Goal: Task Accomplishment & Management: Manage account settings

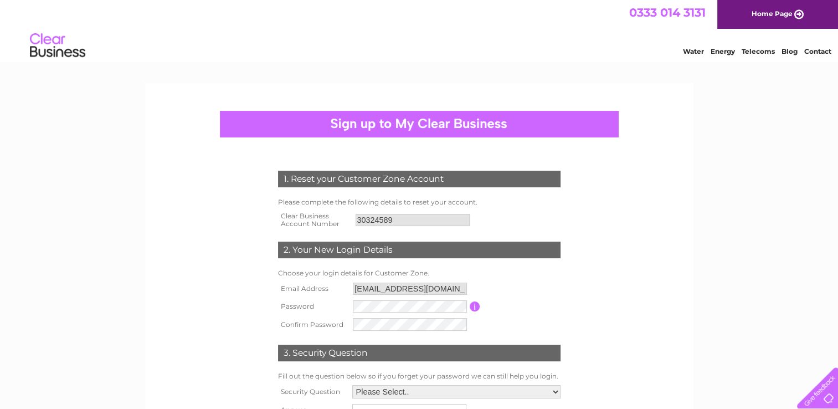
click at [684, 298] on div "1. Reset your Customer Zone Account Please complete the following details to re…" at bounding box center [419, 281] width 548 height 396
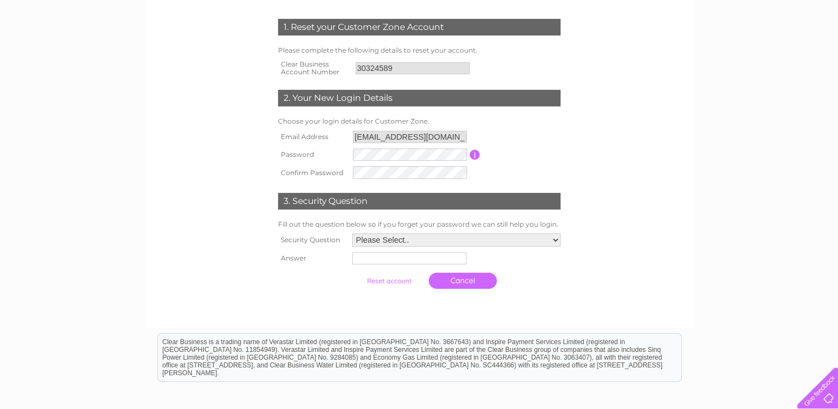
click at [377, 242] on select "Please Select.. In what town or city was your first job? In what town or city d…" at bounding box center [456, 239] width 208 height 13
select select "1"
click at [351, 233] on select "Please Select.. In what town or city was your first job? In what town or city d…" at bounding box center [455, 240] width 209 height 14
click at [388, 262] on input "text" at bounding box center [408, 259] width 114 height 12
type input "Sheffield"
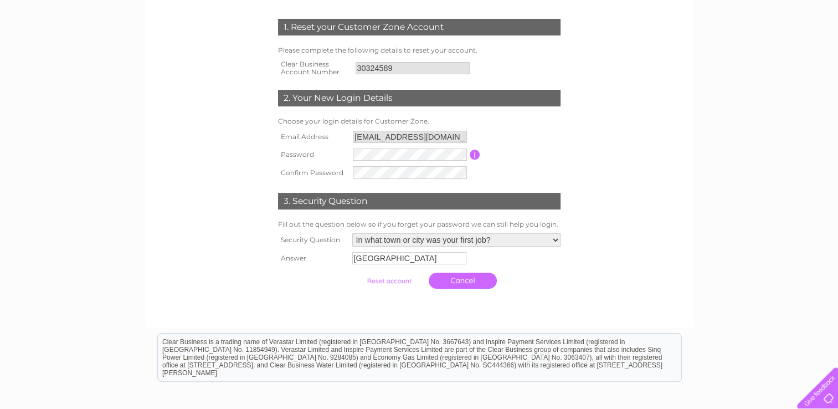
click at [381, 279] on input "submit" at bounding box center [389, 281] width 68 height 16
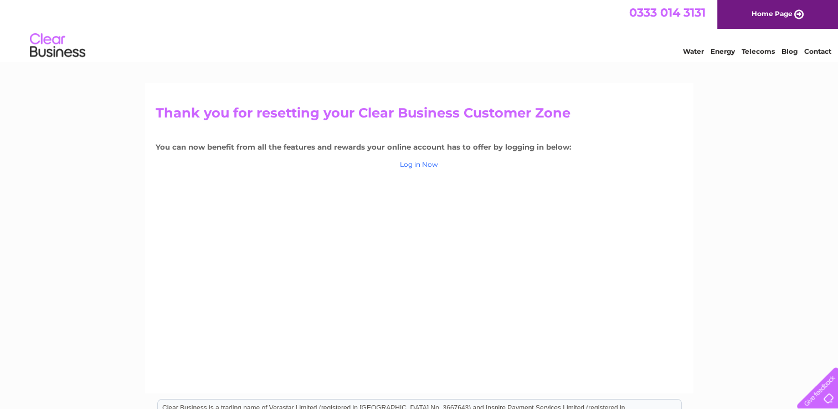
click at [419, 165] on link "Log in Now" at bounding box center [419, 164] width 38 height 8
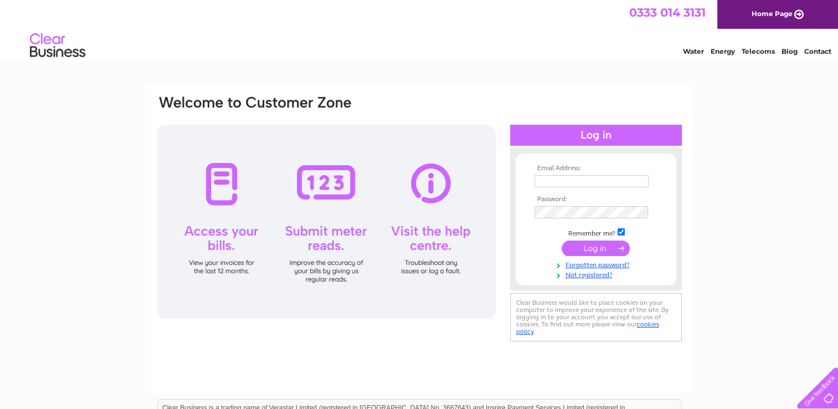
type input "arutselvanj@gmail.com"
click at [590, 245] on input "submit" at bounding box center [595, 248] width 68 height 16
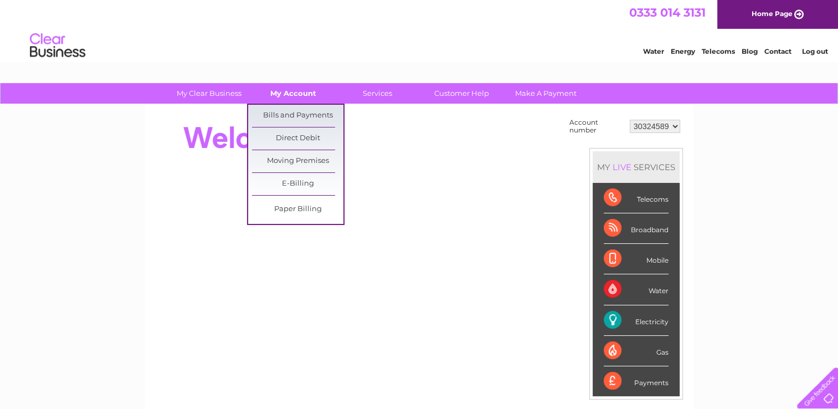
click at [291, 95] on link "My Account" at bounding box center [292, 93] width 91 height 20
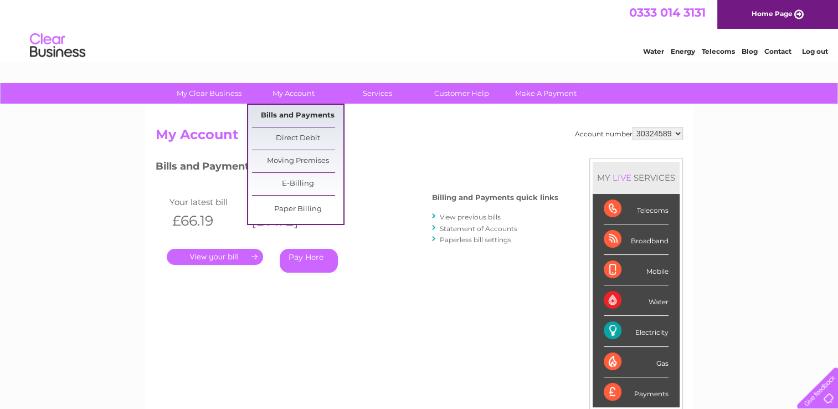
click at [288, 116] on link "Bills and Payments" at bounding box center [297, 116] width 91 height 22
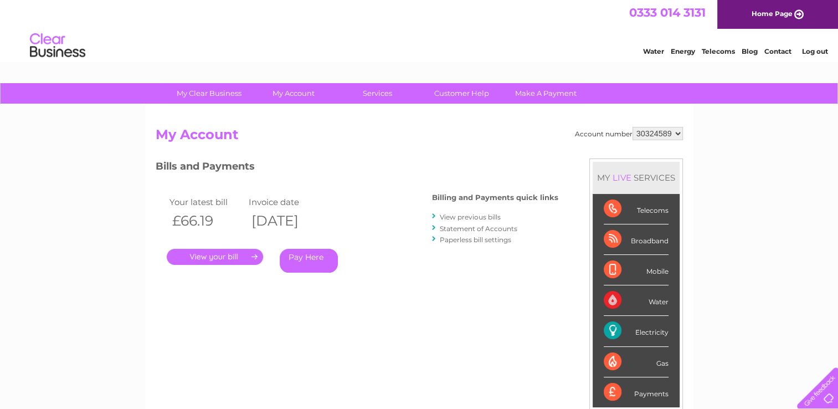
click at [489, 218] on link "View previous bills" at bounding box center [470, 217] width 61 height 8
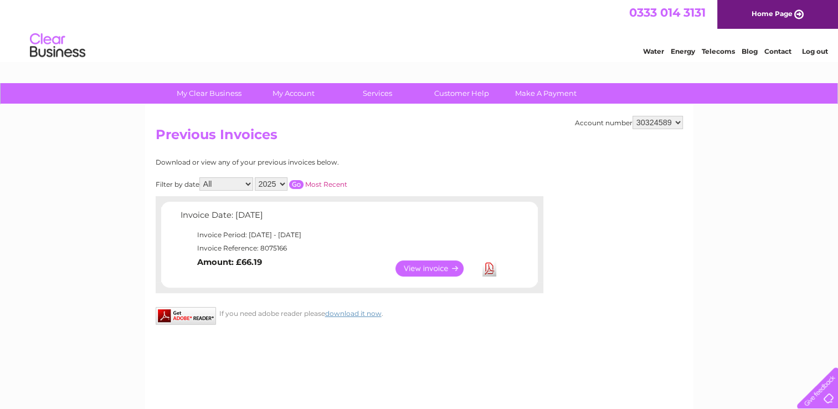
click at [441, 273] on link "View" at bounding box center [435, 268] width 81 height 16
